Goal: Task Accomplishment & Management: Use online tool/utility

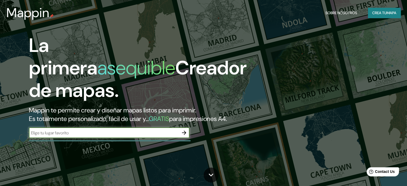
click at [144, 136] on input "text" at bounding box center [104, 133] width 150 height 6
type input "lambayeque"
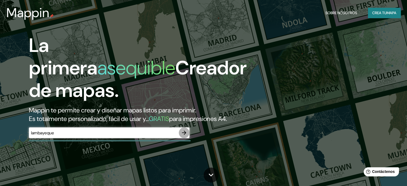
click at [185, 135] on icon "button" at bounding box center [184, 133] width 4 height 4
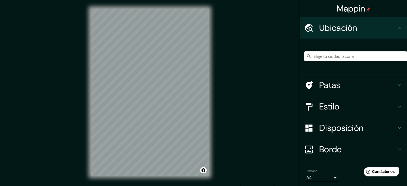
click at [333, 61] on input "Elige tu ciudad o zona" at bounding box center [356, 56] width 103 height 10
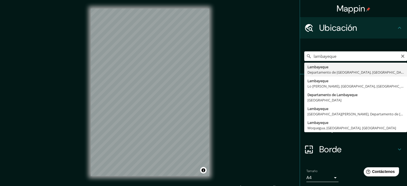
type input "Lambayeque, Departamento de [GEOGRAPHIC_DATA], [GEOGRAPHIC_DATA]"
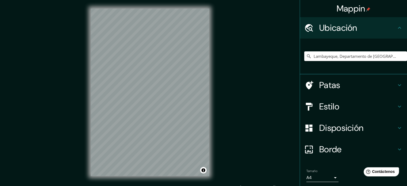
click at [351, 87] on h4 "Patas" at bounding box center [358, 85] width 77 height 11
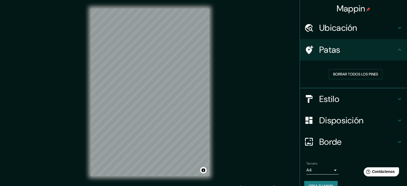
click at [331, 58] on div "Patas" at bounding box center [353, 49] width 107 height 21
